Goal: Transaction & Acquisition: Purchase product/service

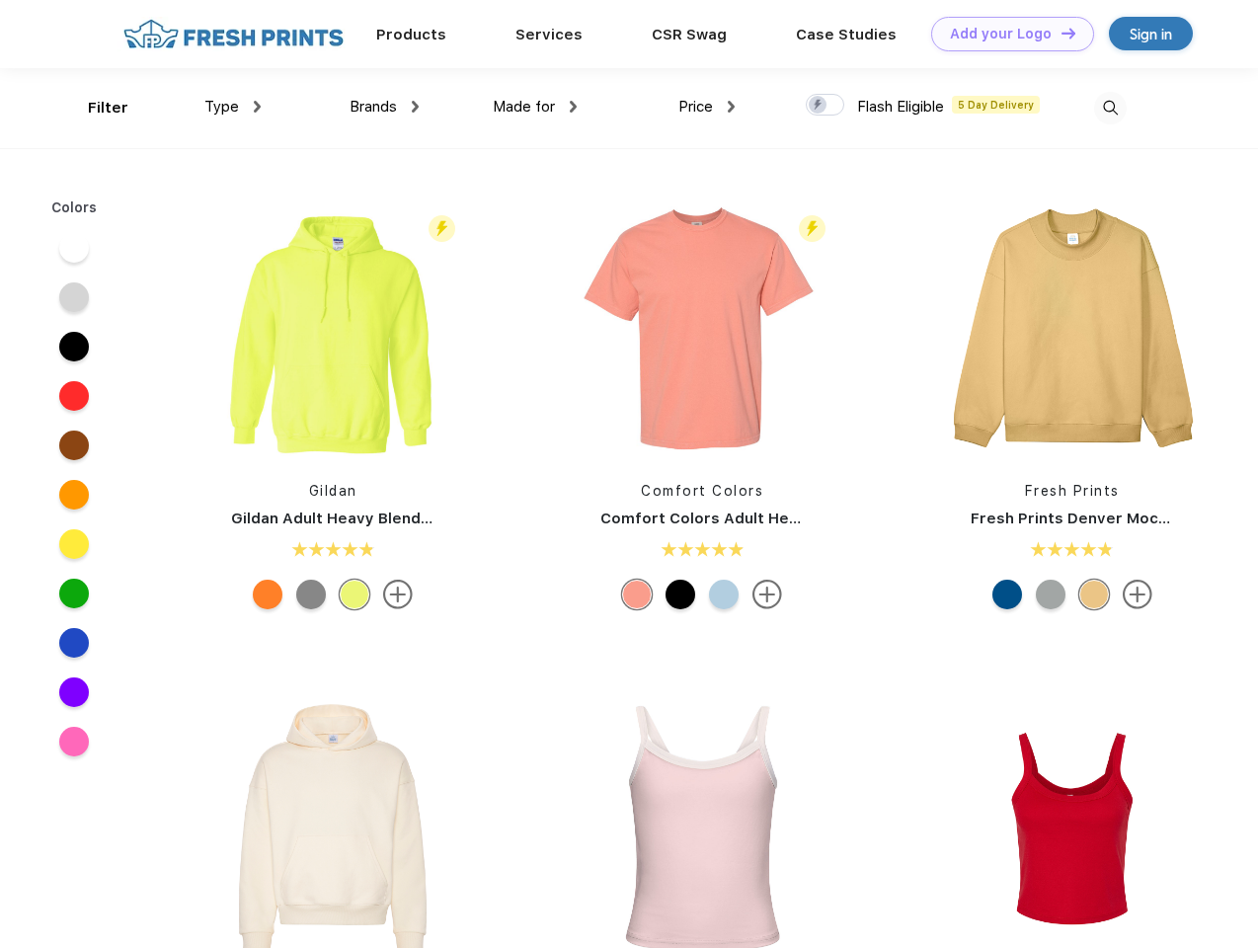
click at [1005, 34] on link "Add your Logo Design Tool" at bounding box center [1012, 34] width 163 height 35
click at [0, 0] on div "Design Tool" at bounding box center [0, 0] width 0 height 0
click at [1060, 33] on link "Add your Logo Design Tool" at bounding box center [1012, 34] width 163 height 35
click at [95, 108] on div "Filter" at bounding box center [108, 108] width 40 height 23
click at [233, 107] on span "Type" at bounding box center [221, 107] width 35 height 18
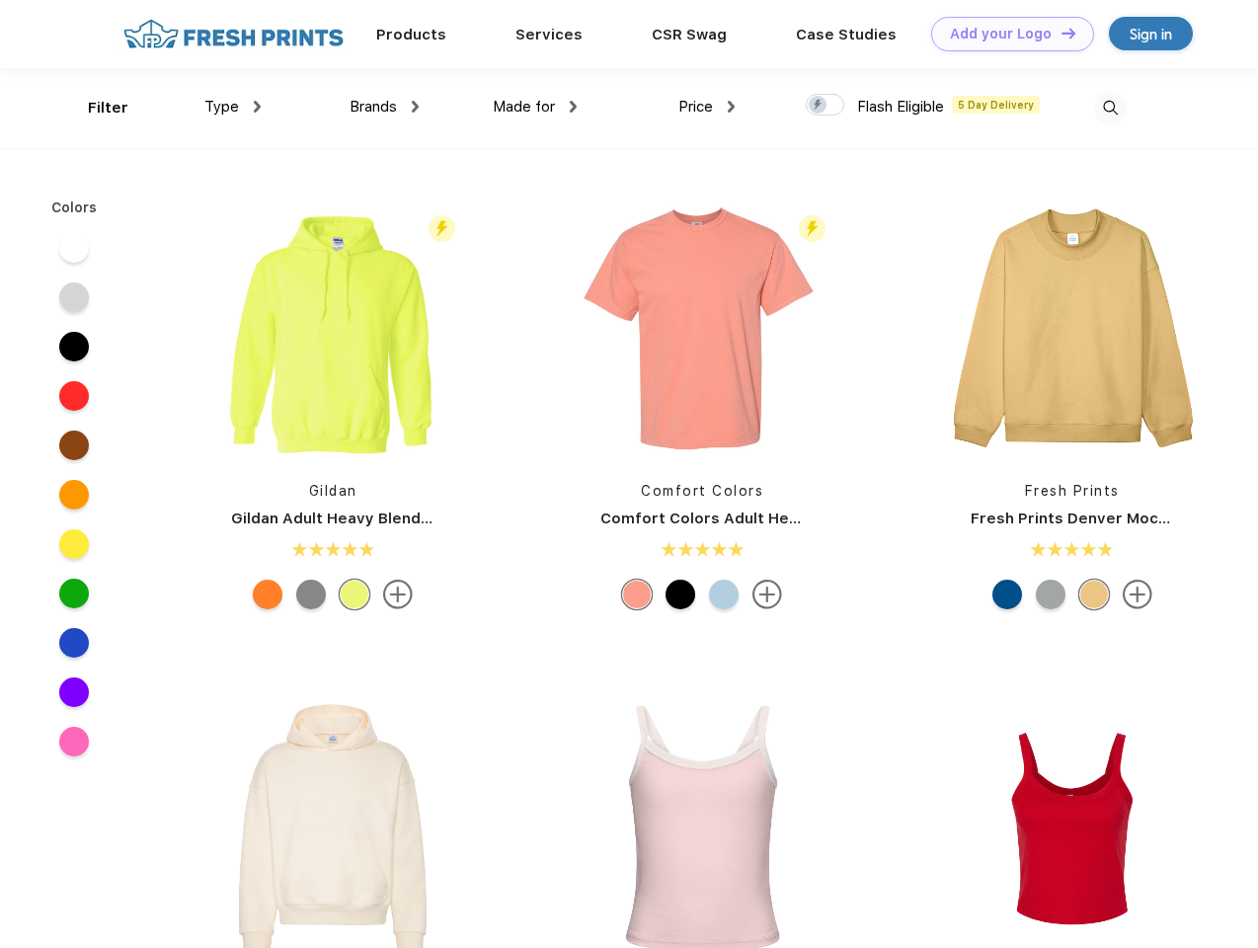
click at [384, 107] on span "Brands" at bounding box center [373, 107] width 47 height 18
click at [535, 107] on span "Made for" at bounding box center [524, 107] width 62 height 18
click at [707, 107] on span "Price" at bounding box center [695, 107] width 35 height 18
click at [826, 106] on div at bounding box center [825, 105] width 39 height 22
click at [819, 106] on input "checkbox" at bounding box center [812, 99] width 13 height 13
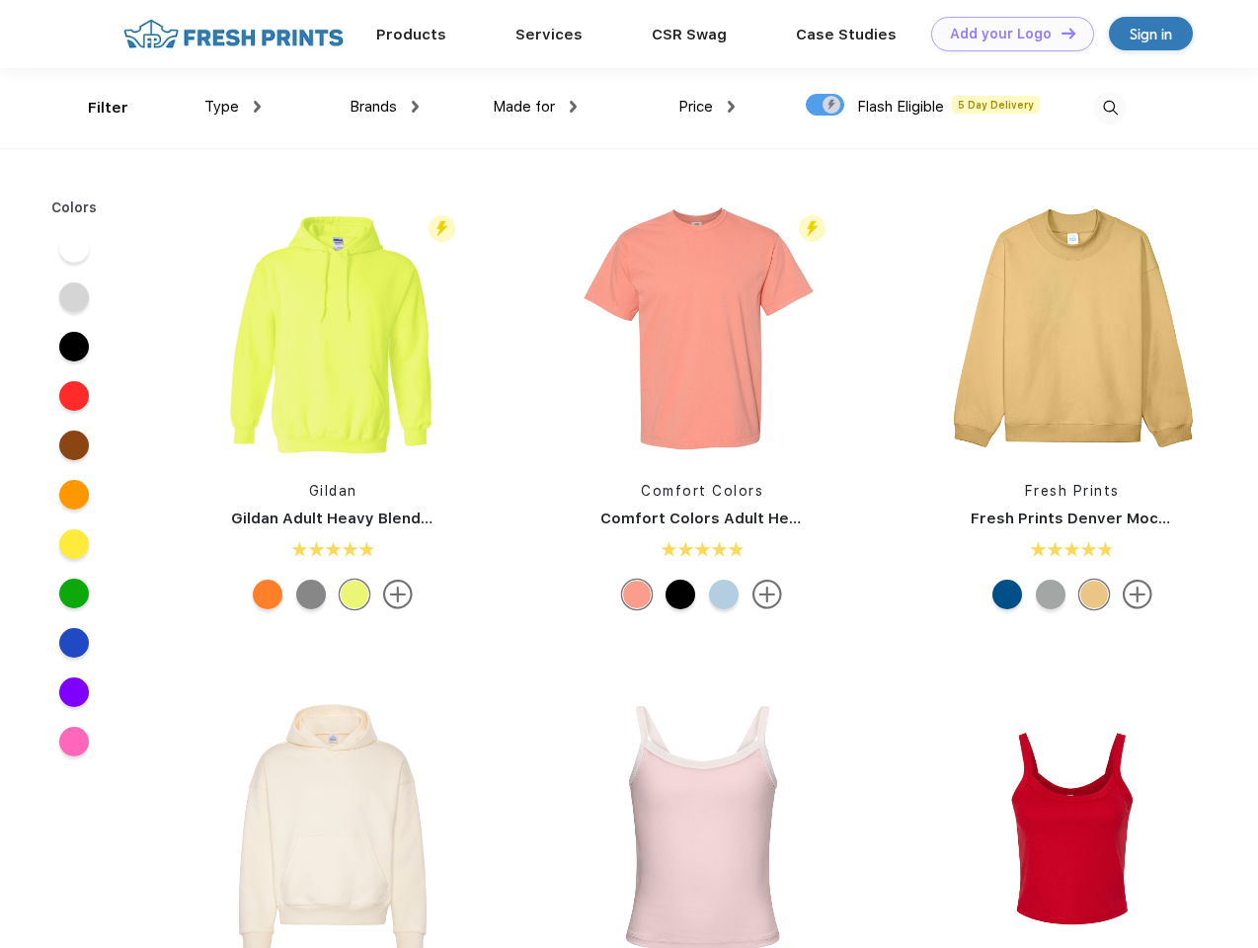
click at [1110, 108] on img at bounding box center [1110, 108] width 33 height 33
